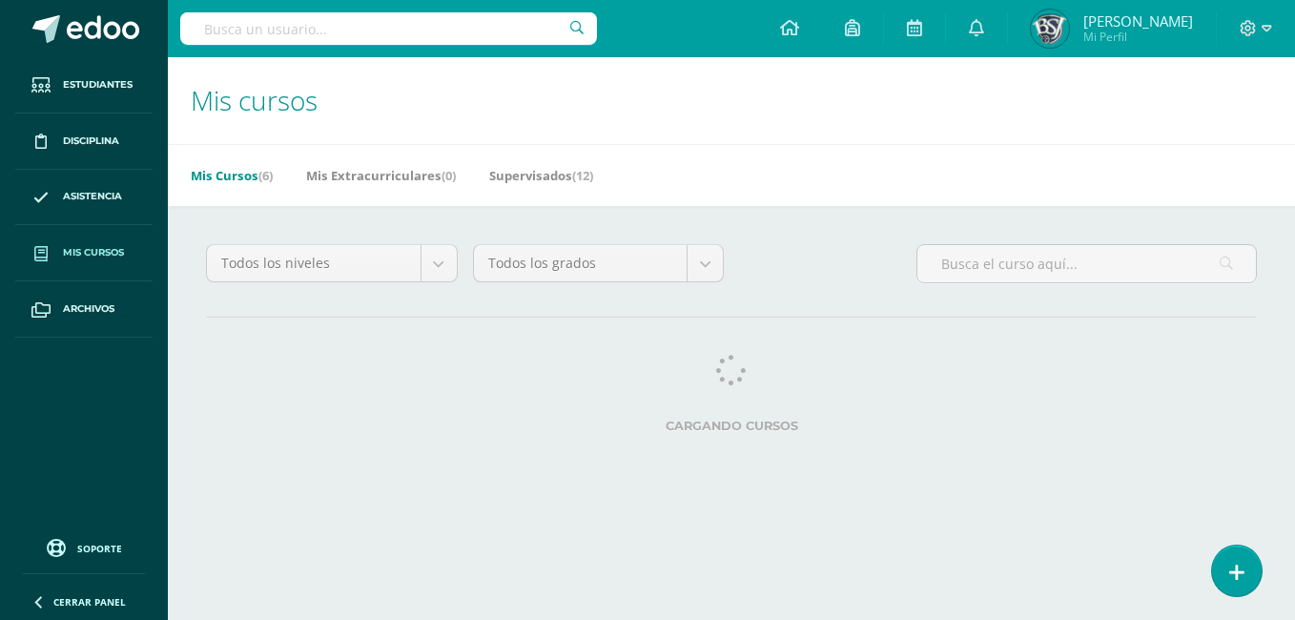
click at [1274, 30] on div at bounding box center [1256, 28] width 78 height 57
click at [1266, 30] on icon at bounding box center [1267, 28] width 10 height 7
click at [1250, 127] on link "Cerrar sesión" at bounding box center [1196, 129] width 151 height 28
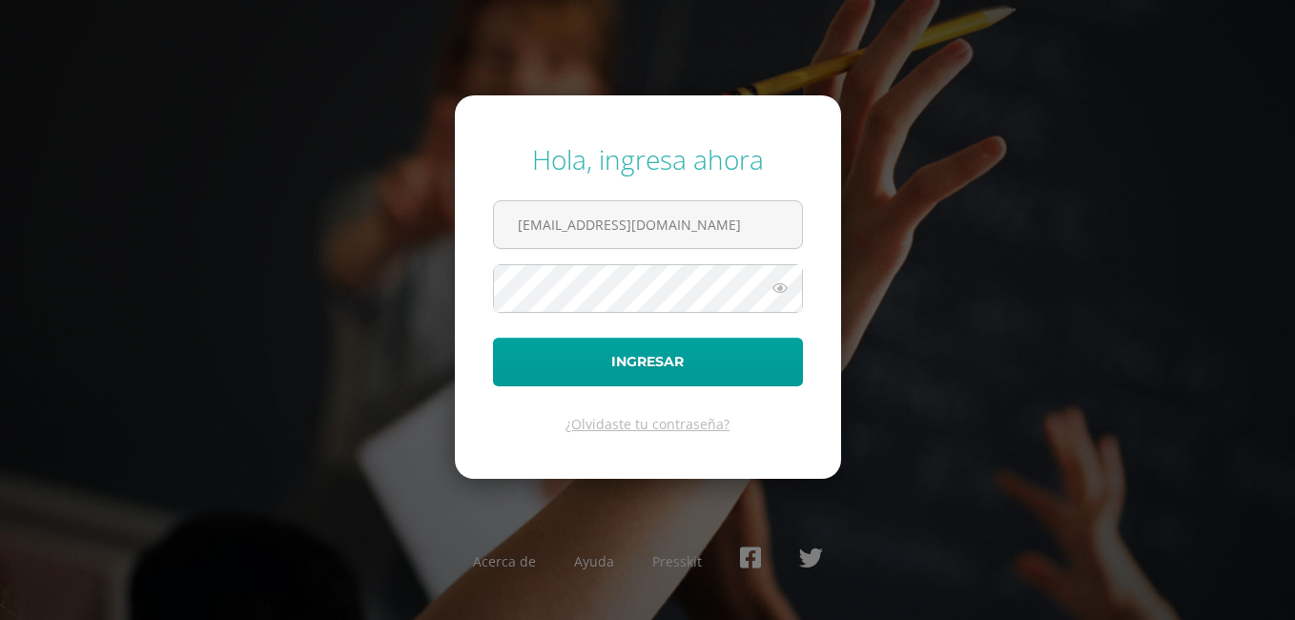
click at [1140, 231] on div "Hola, ingresa ahora [EMAIL_ADDRESS][DOMAIN_NAME] Ingresar ¿Olvidaste tu contras…" at bounding box center [647, 310] width 1231 height 368
drag, startPoint x: 550, startPoint y: 226, endPoint x: 478, endPoint y: 230, distance: 72.6
click at [478, 230] on form "Hola, ingresa ahora [EMAIL_ADDRESS][DOMAIN_NAME] Ingresar ¿Olvidaste tu contras…" at bounding box center [648, 286] width 386 height 383
type input "[EMAIL_ADDRESS][DOMAIN_NAME]"
click at [784, 281] on icon at bounding box center [780, 288] width 25 height 23
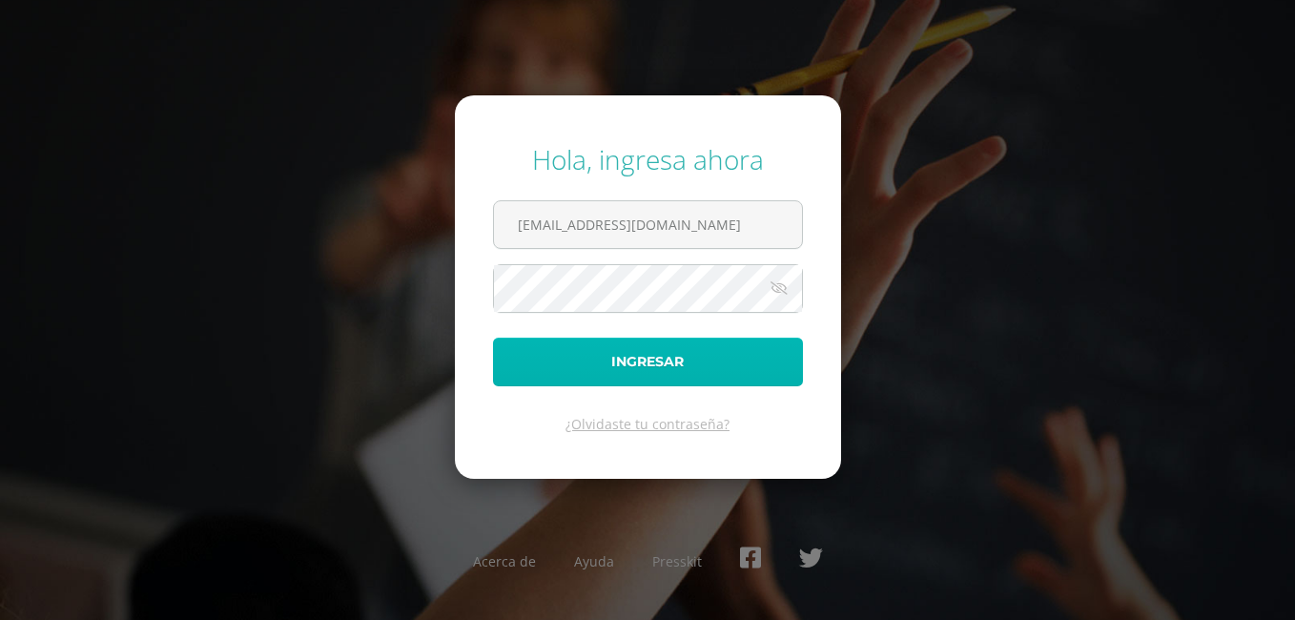
click at [740, 348] on button "Ingresar" at bounding box center [648, 362] width 310 height 49
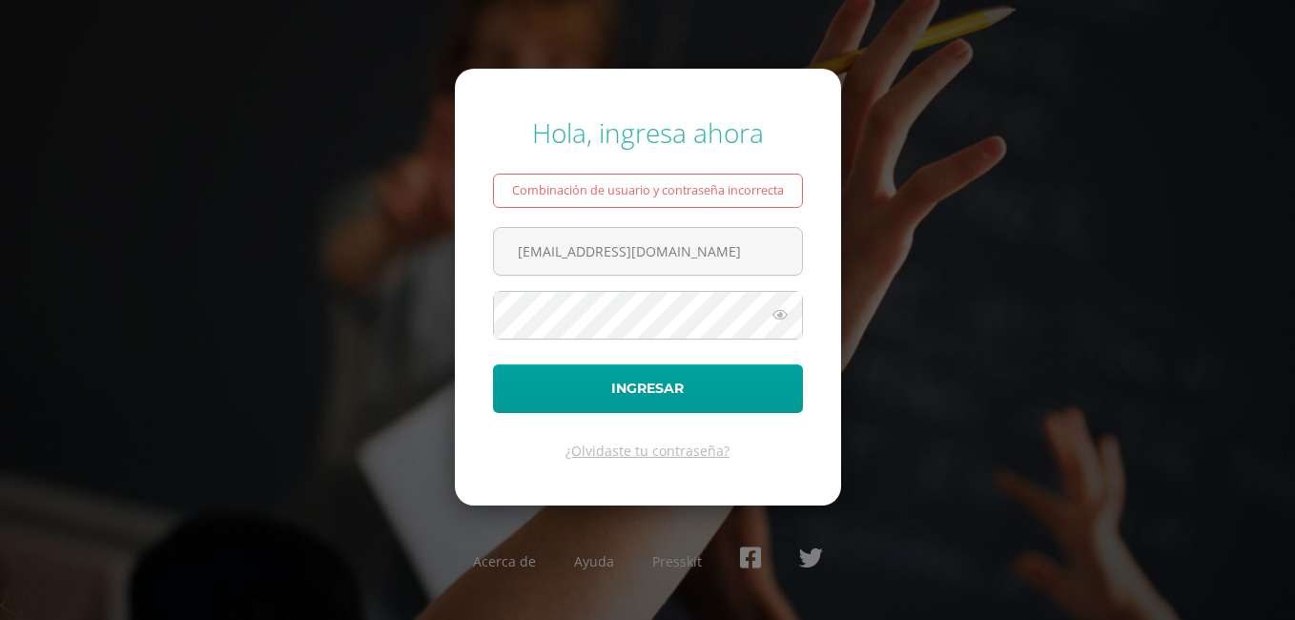
click at [784, 316] on icon at bounding box center [780, 314] width 25 height 23
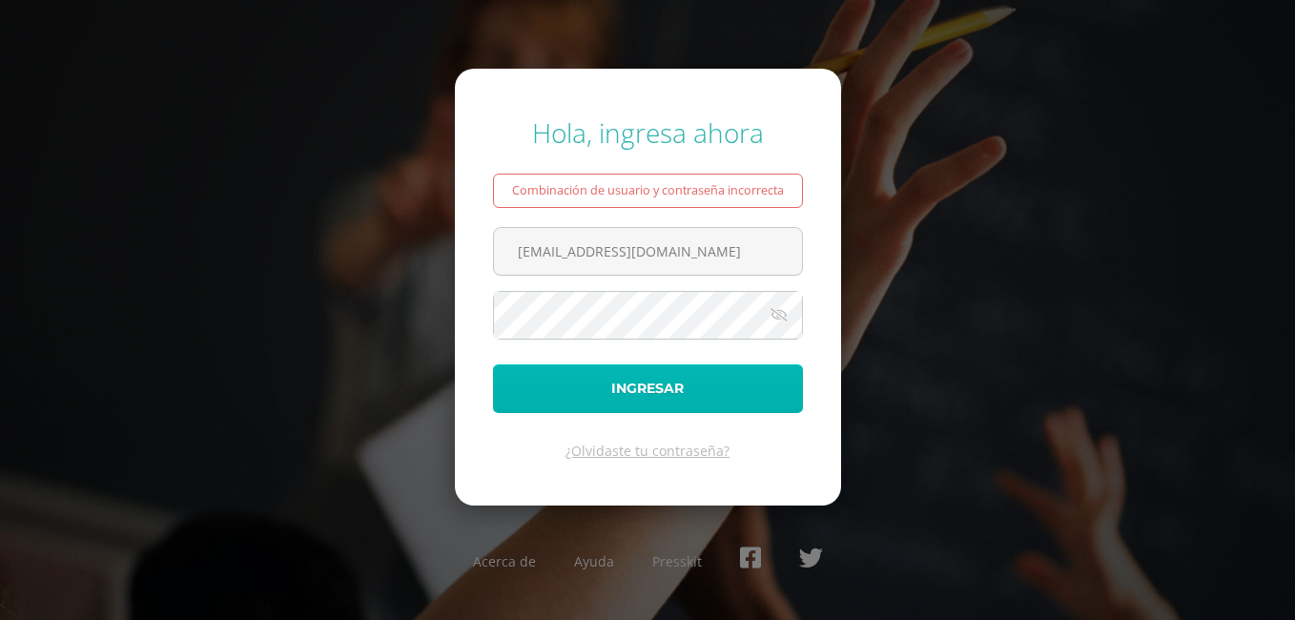
click at [738, 395] on button "Ingresar" at bounding box center [648, 388] width 310 height 49
